Goal: Transaction & Acquisition: Purchase product/service

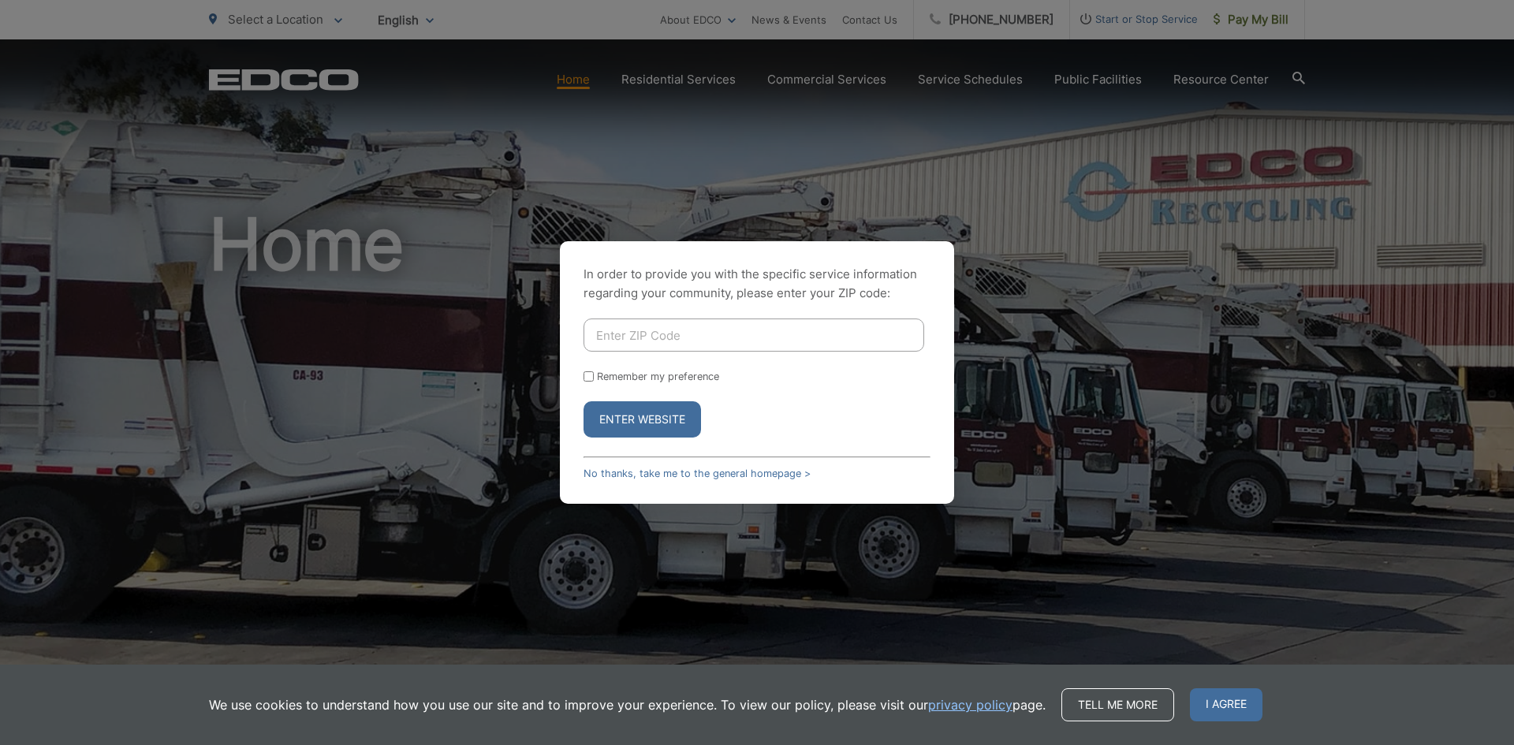
click at [625, 326] on input "Enter ZIP Code" at bounding box center [754, 335] width 341 height 33
click at [584, 401] on button "Enter Website" at bounding box center [643, 419] width 118 height 36
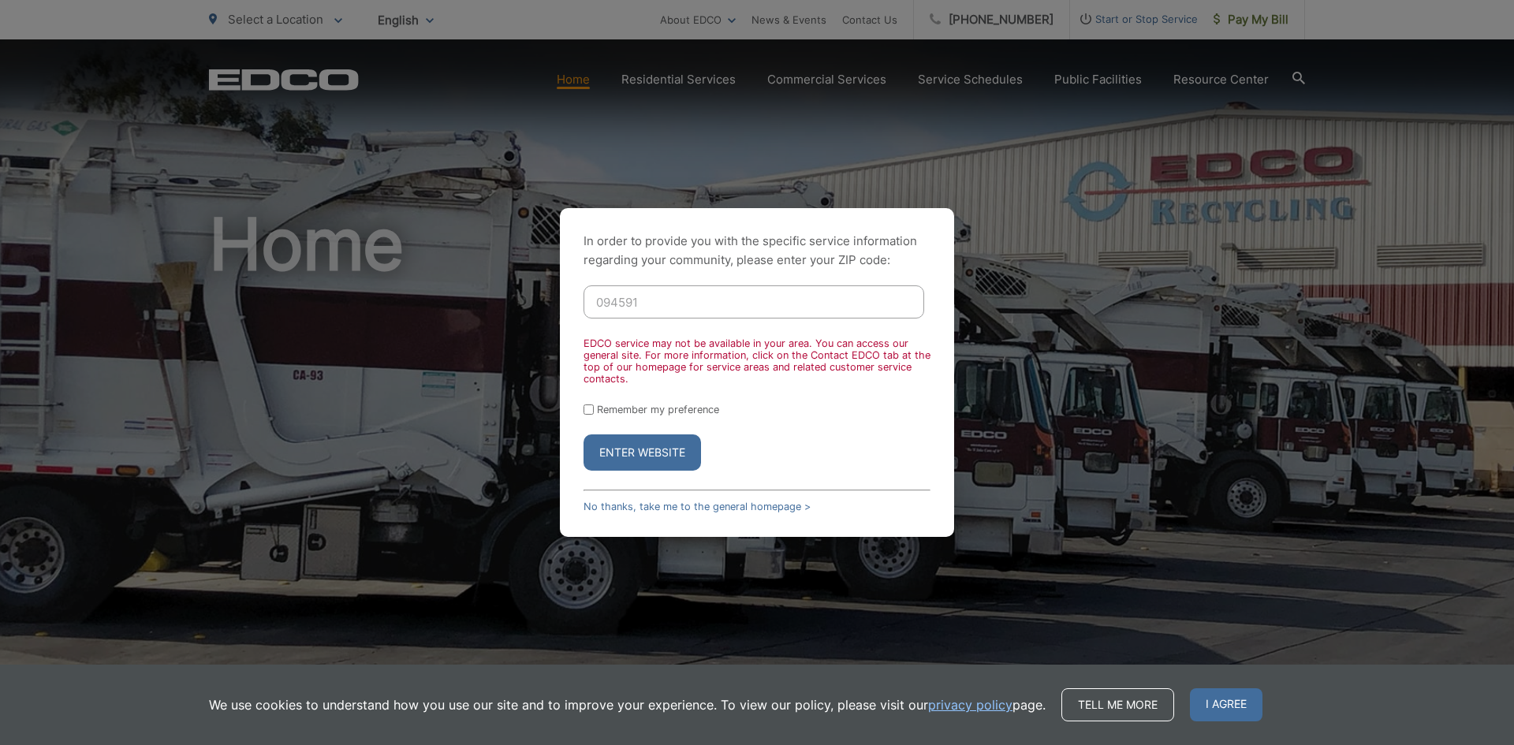
drag, startPoint x: 597, startPoint y: 309, endPoint x: 503, endPoint y: 319, distance: 94.4
click at [503, 319] on div "In order to provide you with the specific service information regarding your co…" at bounding box center [757, 372] width 1514 height 745
click at [584, 435] on button "Enter Website" at bounding box center [643, 453] width 118 height 36
drag, startPoint x: 667, startPoint y: 301, endPoint x: 432, endPoint y: 317, distance: 235.5
click at [432, 317] on div "In order to provide you with the specific service information regarding your co…" at bounding box center [757, 372] width 1514 height 745
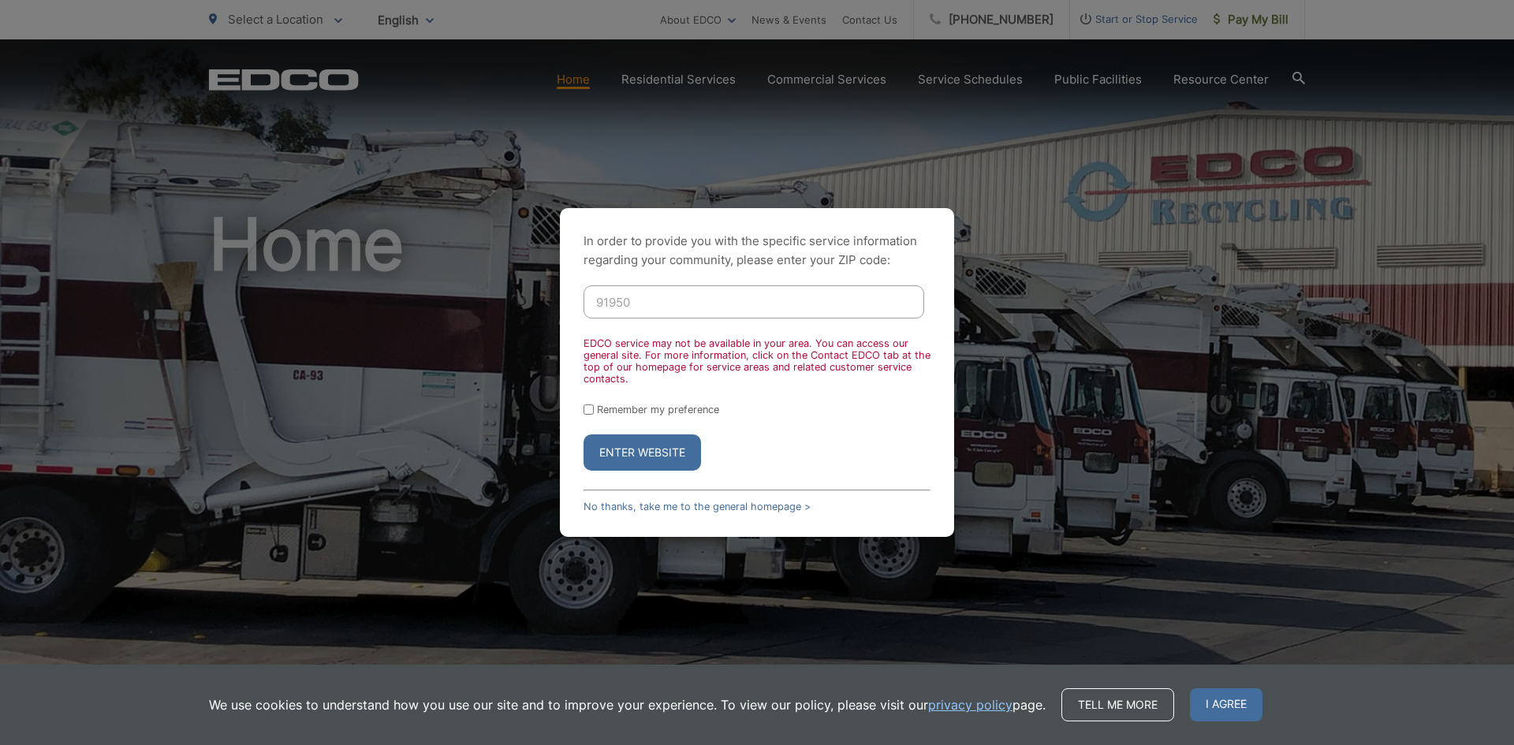
type input "91950"
click at [660, 455] on button "Enter Website" at bounding box center [643, 453] width 118 height 36
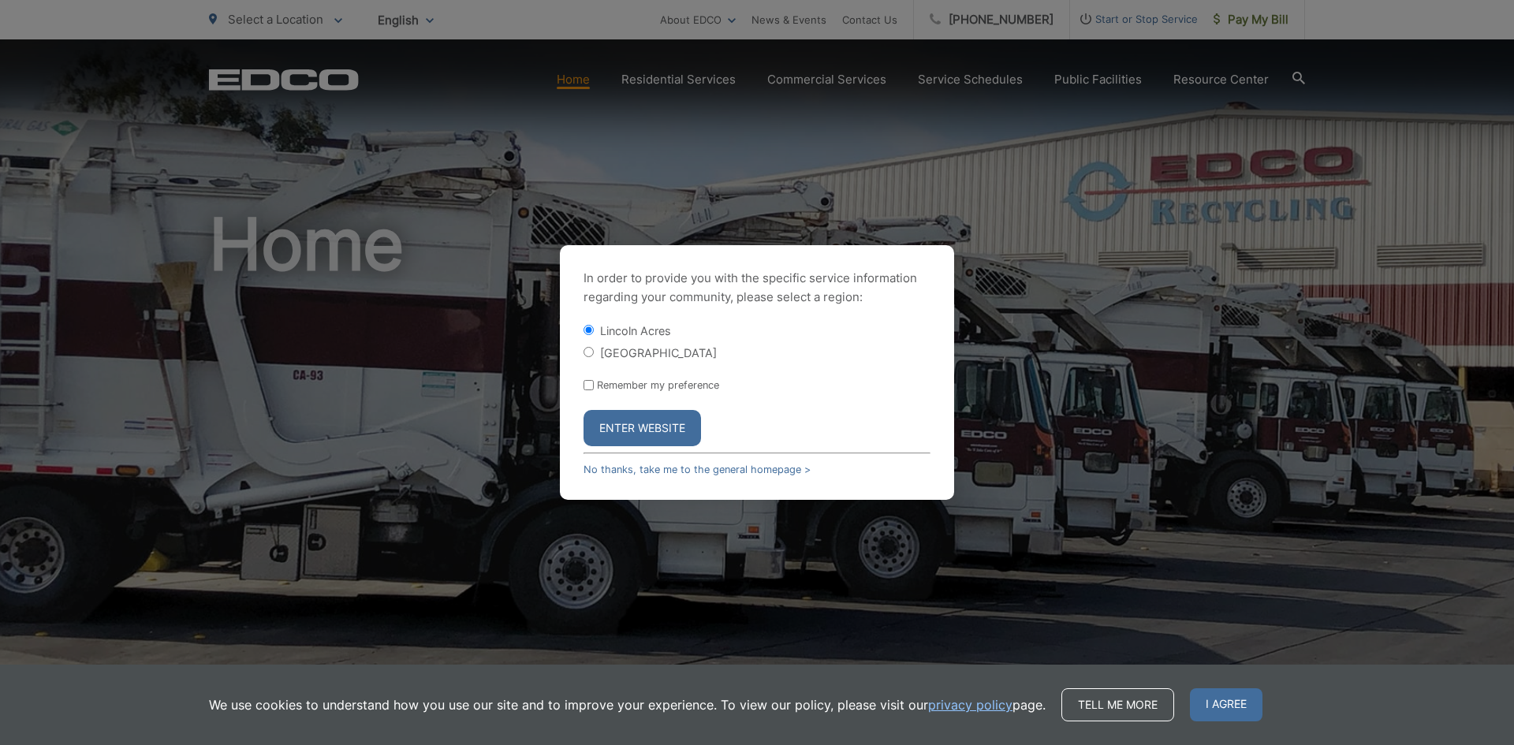
click at [640, 357] on label "[GEOGRAPHIC_DATA]" at bounding box center [658, 352] width 117 height 13
click at [594, 357] on input "[GEOGRAPHIC_DATA]" at bounding box center [589, 352] width 10 height 10
radio input "true"
click at [664, 429] on button "Enter Website" at bounding box center [643, 428] width 118 height 36
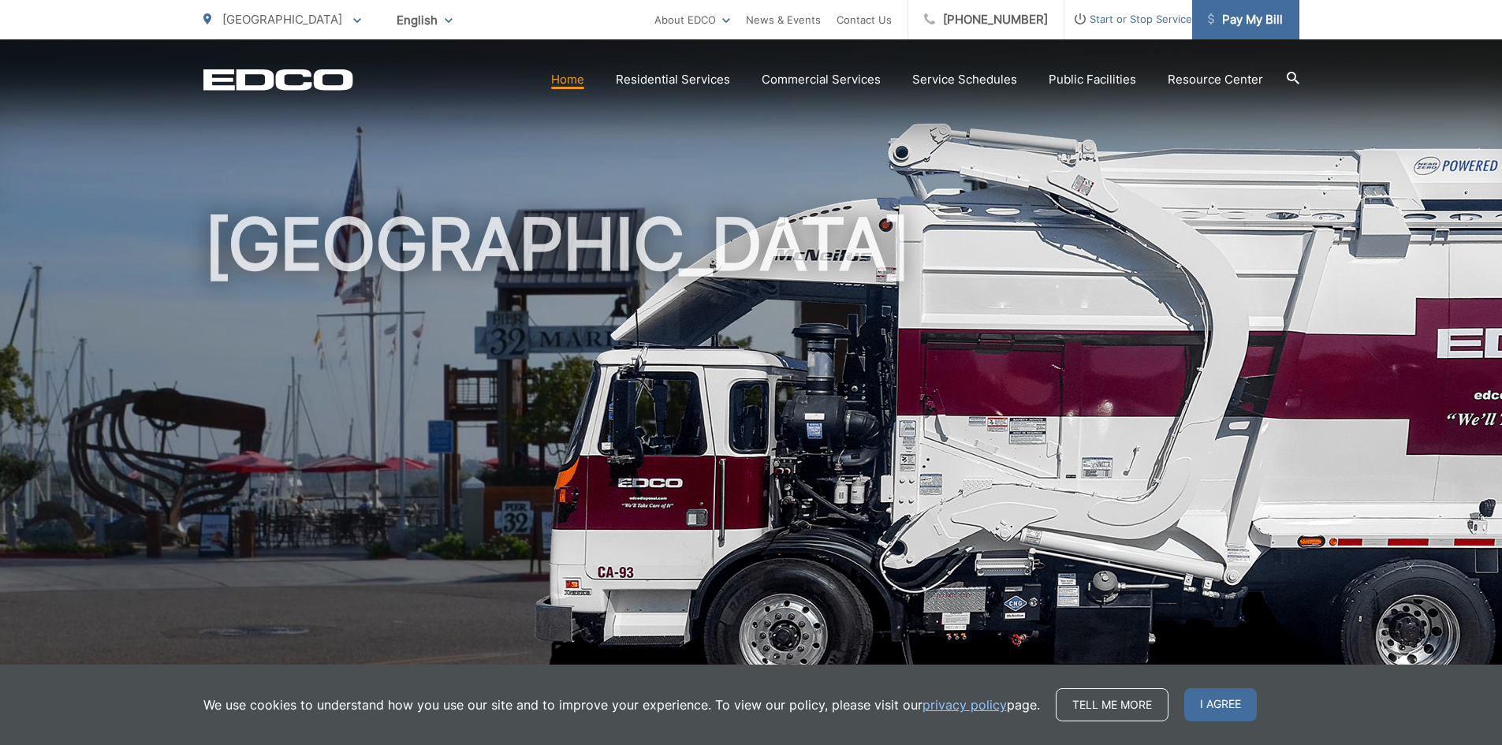
click at [1262, 28] on span "Pay My Bill" at bounding box center [1245, 19] width 75 height 19
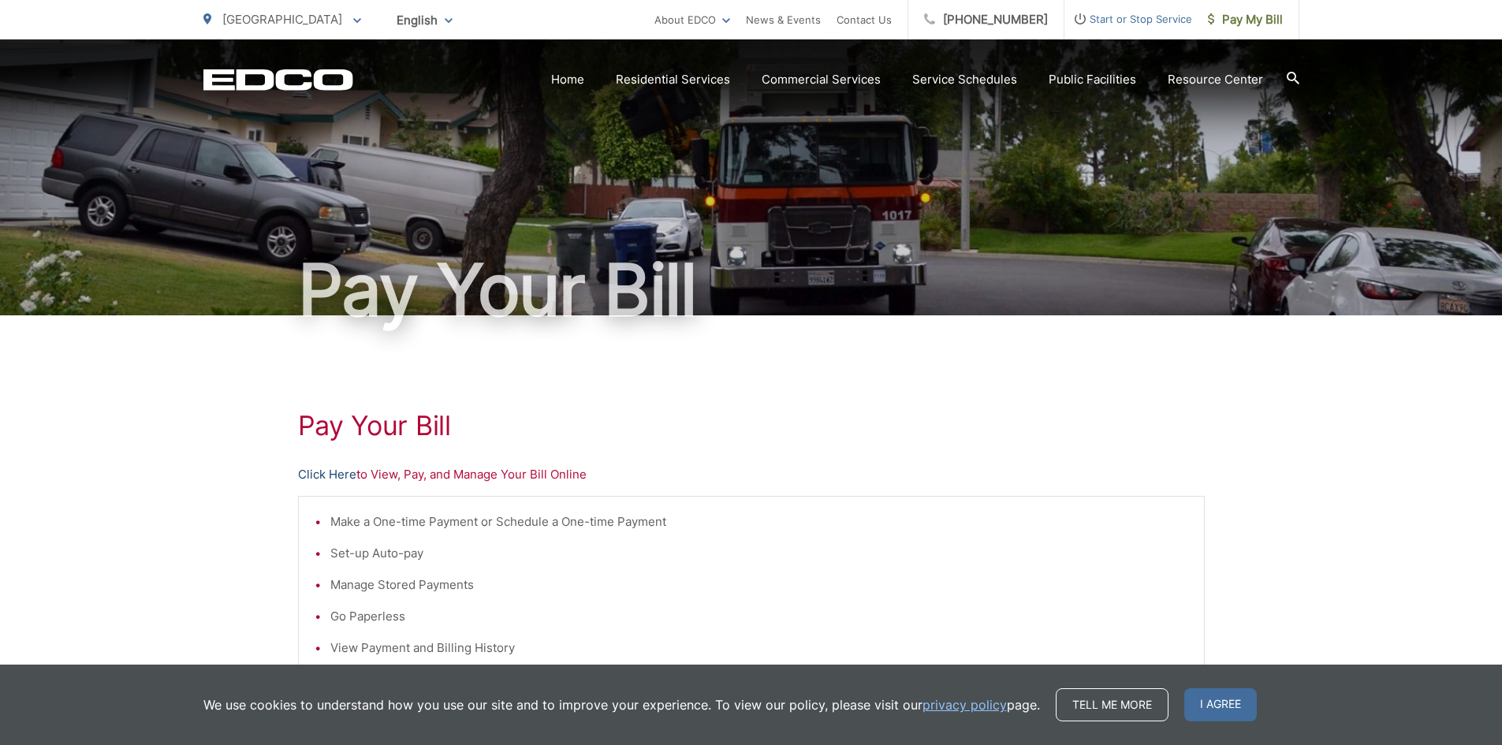
click at [337, 472] on link "Click Here" at bounding box center [327, 474] width 58 height 19
